Goal: Information Seeking & Learning: Find specific fact

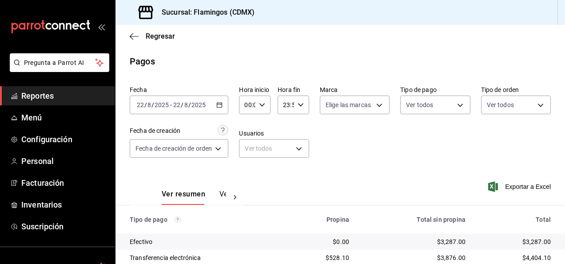
scroll to position [80, 0]
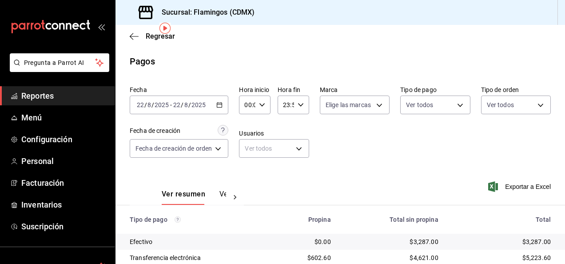
scroll to position [80, 0]
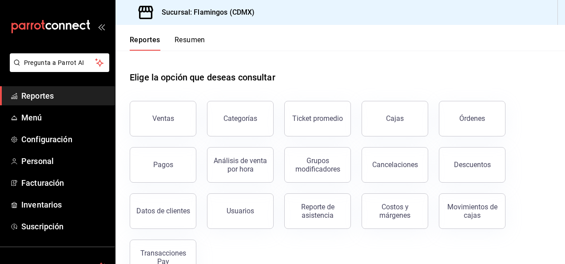
scroll to position [25, 0]
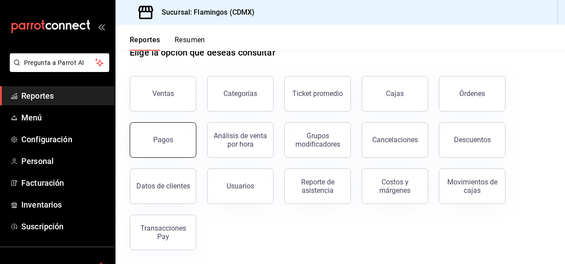
click at [166, 131] on button "Pagos" at bounding box center [163, 140] width 67 height 36
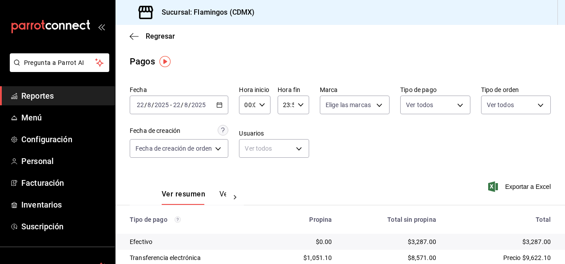
scroll to position [80, 0]
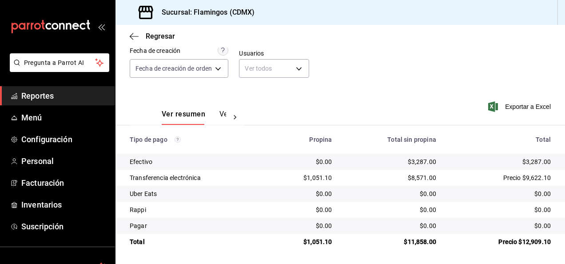
click at [418, 242] on div "$11,858.00" at bounding box center [391, 241] width 90 height 9
copy div "11,858.00"
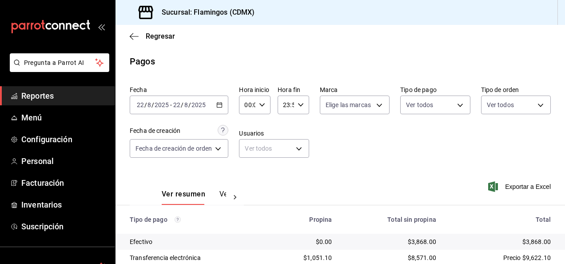
scroll to position [80, 0]
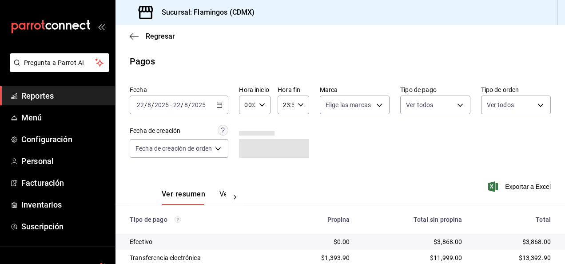
scroll to position [80, 0]
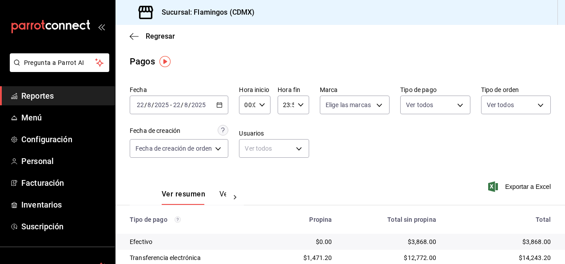
scroll to position [80, 0]
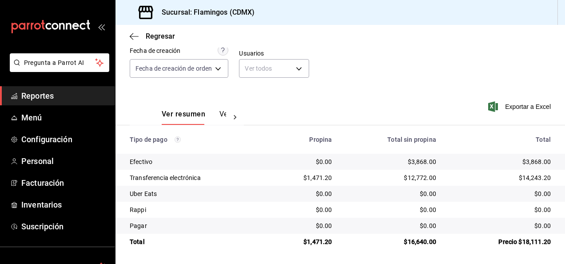
click at [415, 161] on div "$3,868.00" at bounding box center [391, 161] width 90 height 9
copy div "3,868.00"
click at [319, 177] on div "$1,471.20" at bounding box center [303, 177] width 57 height 9
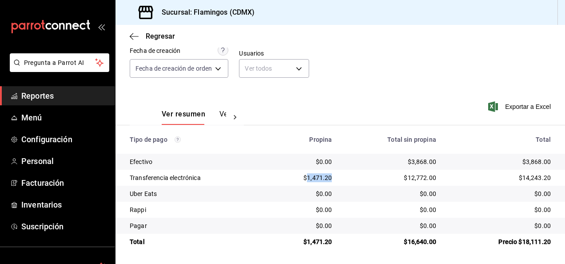
copy div "1,471.20"
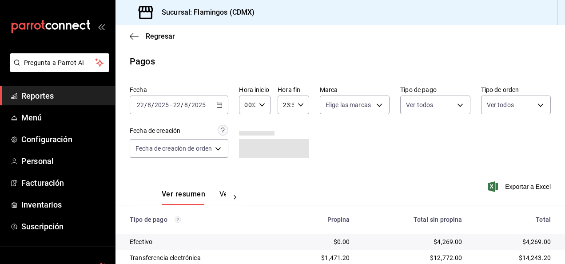
scroll to position [80, 0]
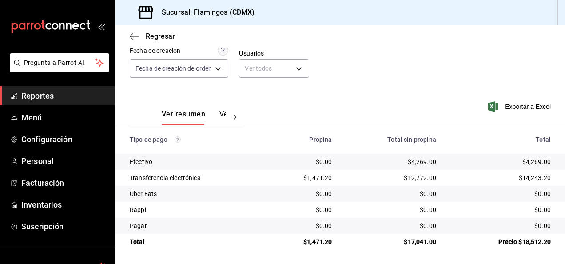
click at [412, 162] on div "$4,269.00" at bounding box center [391, 161] width 90 height 9
copy div "4,269.00"
